Goal: Find specific page/section: Find specific page/section

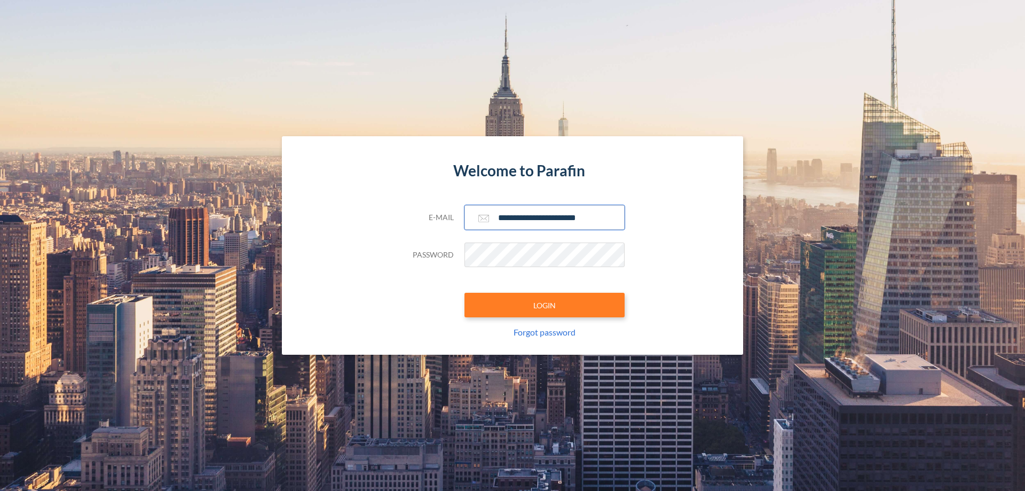
type input "**********"
click at [545, 305] on button "LOGIN" at bounding box center [545, 305] width 160 height 25
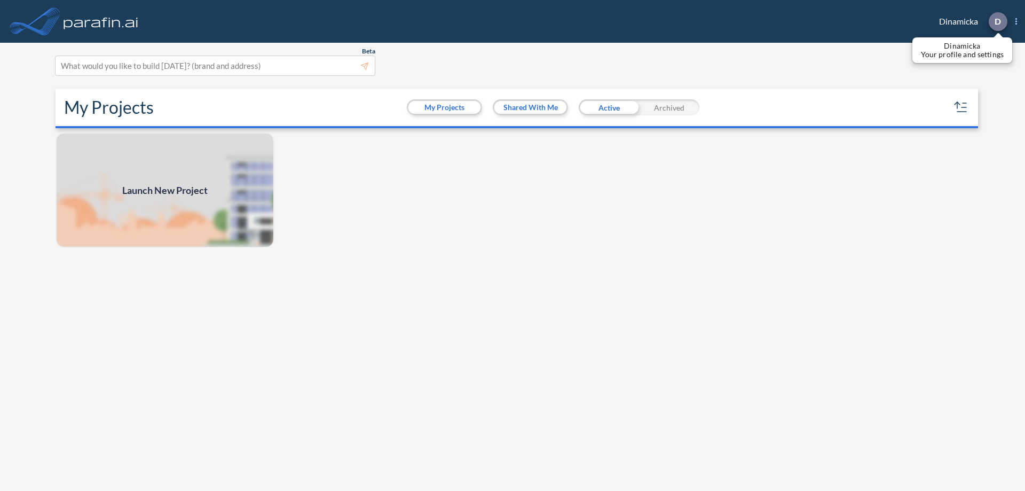
click at [997, 21] on p "D" at bounding box center [998, 22] width 6 height 10
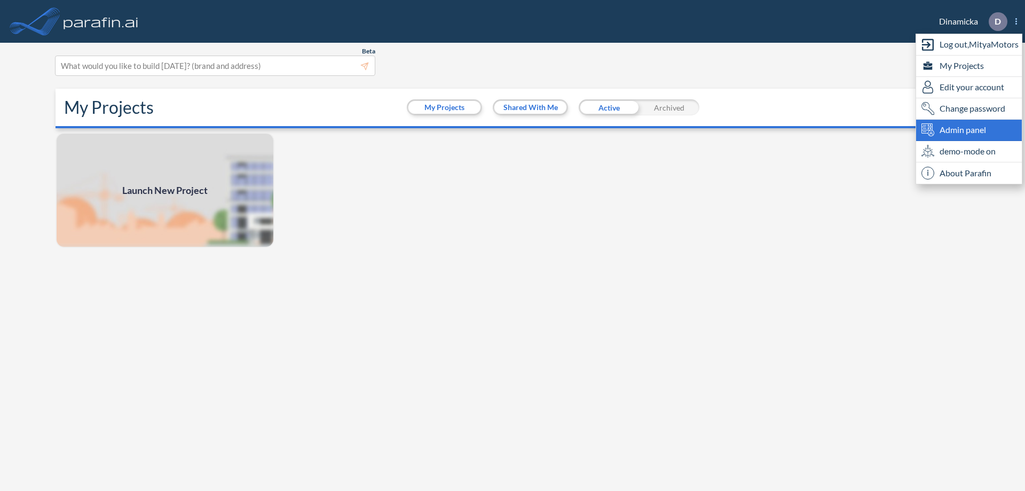
click at [969, 130] on span "Admin panel" at bounding box center [963, 129] width 46 height 13
